Goal: Information Seeking & Learning: Learn about a topic

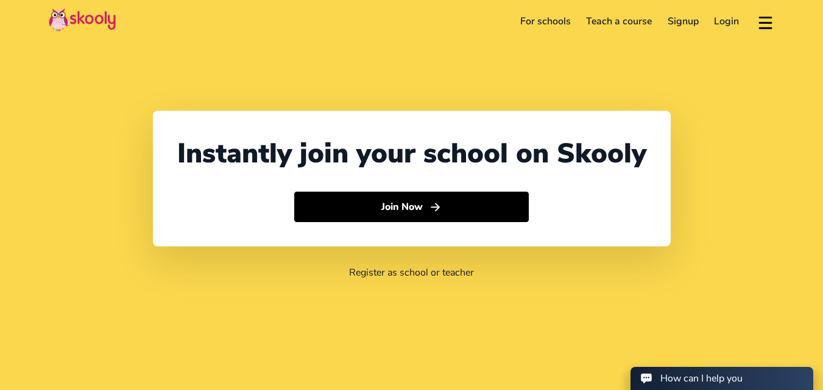
select select "91"
select select "[GEOGRAPHIC_DATA]"
select select "[GEOGRAPHIC_DATA]/[GEOGRAPHIC_DATA]"
click at [733, 18] on link "Login" at bounding box center [727, 21] width 41 height 19
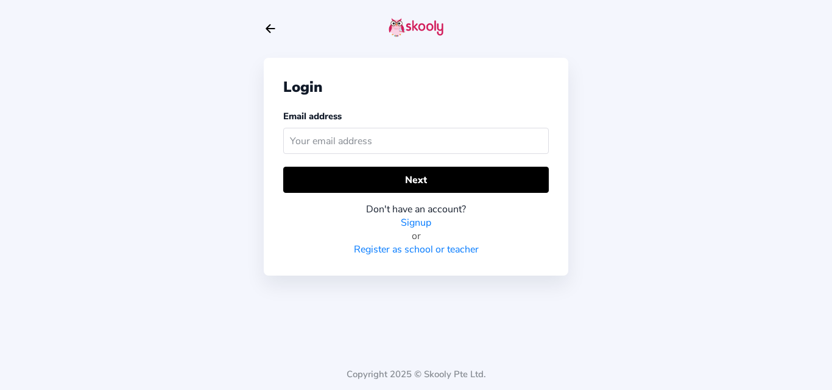
click at [271, 29] on icon "arrow back outline" at bounding box center [270, 29] width 9 height 8
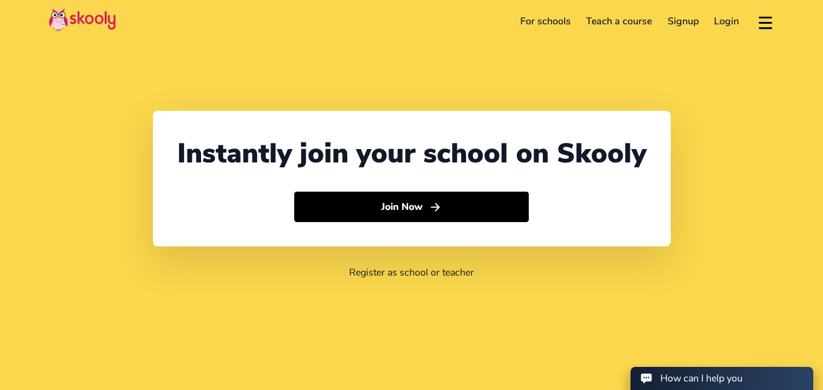
select select "91"
select select "[GEOGRAPHIC_DATA]"
select select "[GEOGRAPHIC_DATA]/[GEOGRAPHIC_DATA]"
click at [538, 26] on link "For schools" at bounding box center [545, 21] width 66 height 19
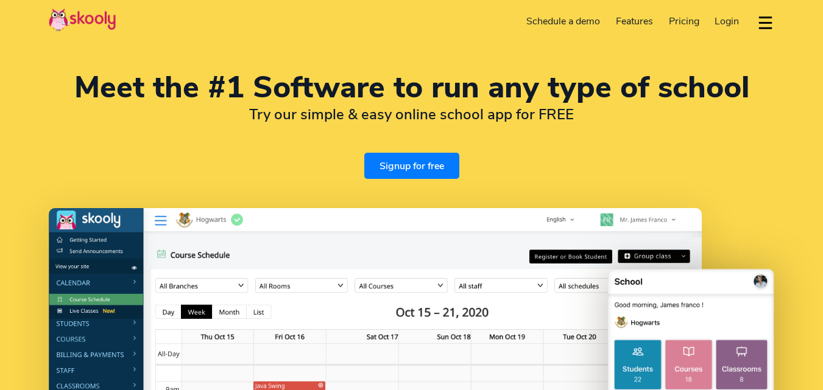
select select "en"
select select "91"
select select "[GEOGRAPHIC_DATA]"
select select "[GEOGRAPHIC_DATA]/[GEOGRAPHIC_DATA]"
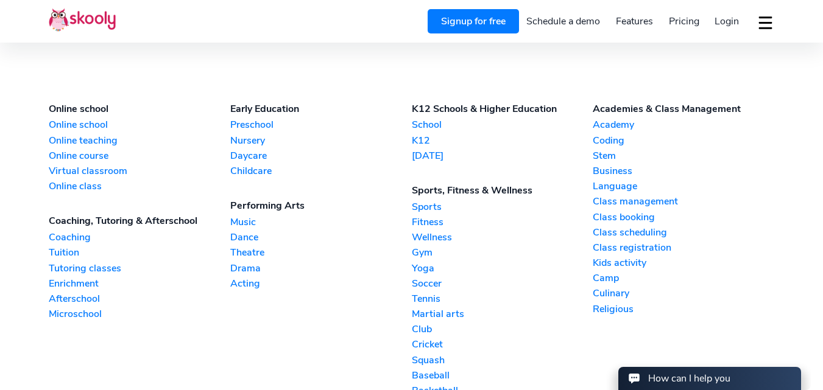
scroll to position [2724, 0]
click at [72, 250] on link "Tuition" at bounding box center [140, 253] width 182 height 13
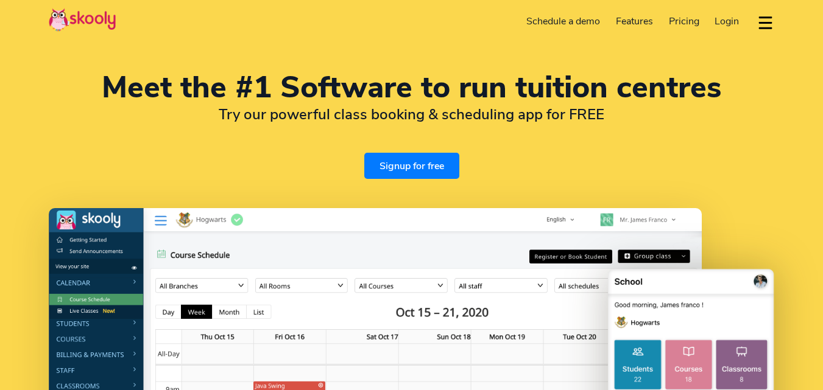
select select "en"
select select "91"
select select "[GEOGRAPHIC_DATA]"
select select "[GEOGRAPHIC_DATA]/[GEOGRAPHIC_DATA]"
